Goal: Find specific page/section: Find specific page/section

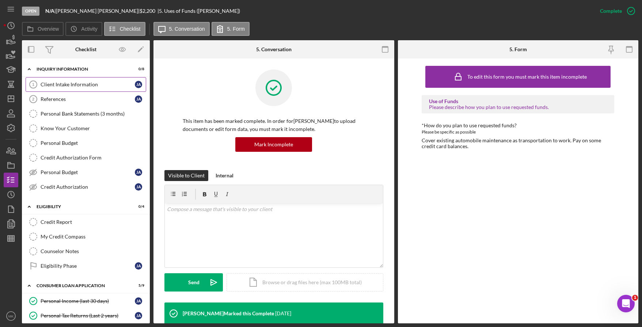
click at [71, 83] on div "Client Intake Information" at bounding box center [88, 85] width 94 height 6
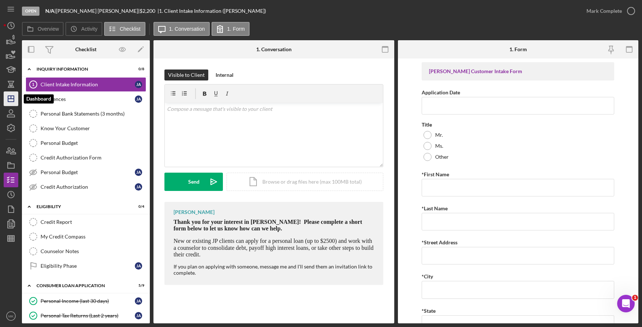
click at [6, 104] on icon "Icon/Dashboard" at bounding box center [11, 99] width 18 height 18
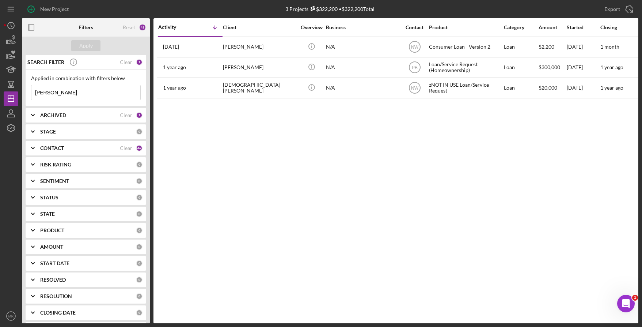
drag, startPoint x: 30, startPoint y: 92, endPoint x: -16, endPoint y: 90, distance: 46.5
click at [0, 90] on html "New Project 3 Projects $322,200 • $322,200 Total [PERSON_NAME] Export Icon/Expo…" at bounding box center [321, 163] width 642 height 327
type input "[PERSON_NAME]"
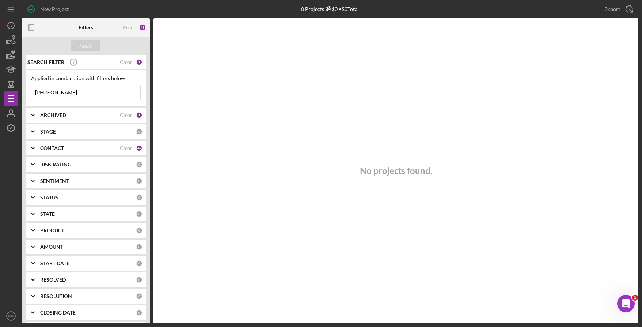
click at [101, 115] on div "ARCHIVED" at bounding box center [80, 115] width 80 height 6
click at [34, 150] on icon "Icon/Expander" at bounding box center [33, 148] width 18 height 18
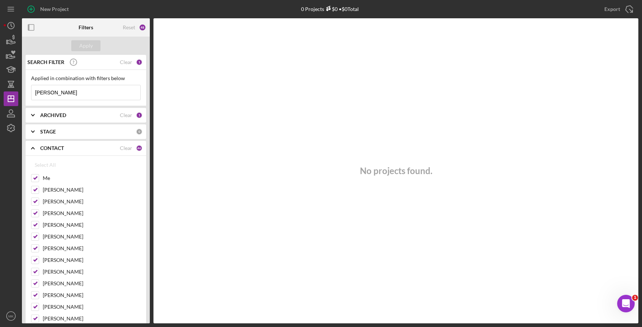
click at [34, 150] on icon "Icon/Expander" at bounding box center [33, 148] width 18 height 18
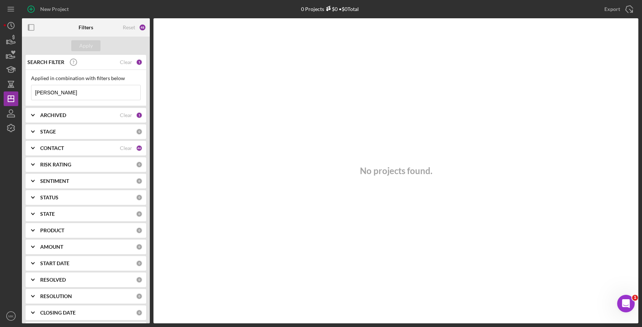
click at [65, 89] on input "[PERSON_NAME]" at bounding box center [85, 92] width 109 height 15
